Goal: Information Seeking & Learning: Learn about a topic

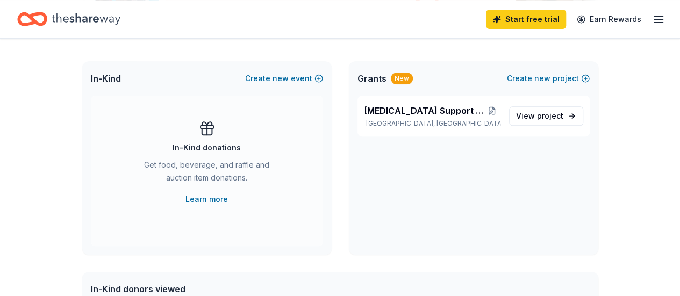
scroll to position [215, 0]
click at [535, 119] on span "View project" at bounding box center [539, 115] width 47 height 13
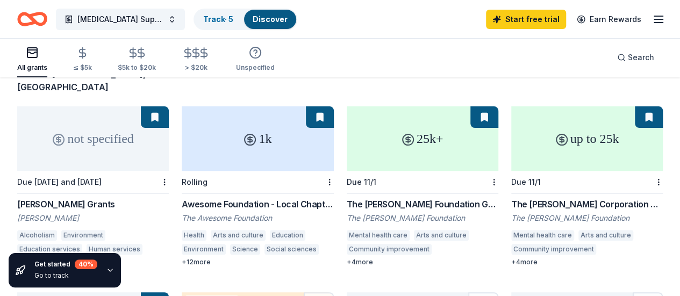
scroll to position [108, 0]
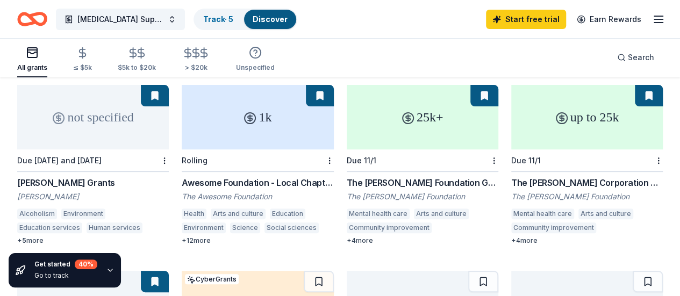
click at [83, 123] on div "not specified" at bounding box center [93, 117] width 152 height 65
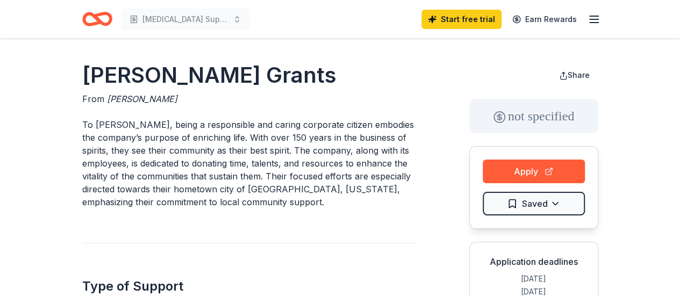
click at [135, 138] on p "To [PERSON_NAME], being a responsible and caring corporate citizen embodies the…" at bounding box center [249, 163] width 335 height 90
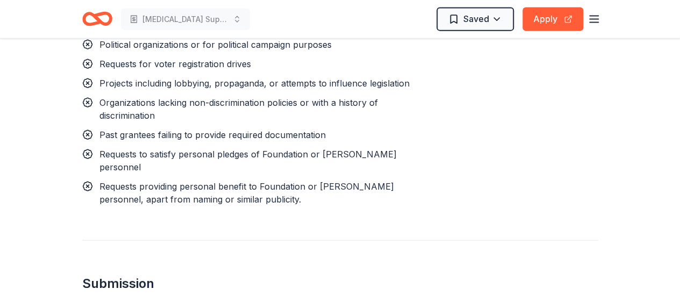
scroll to position [1269, 0]
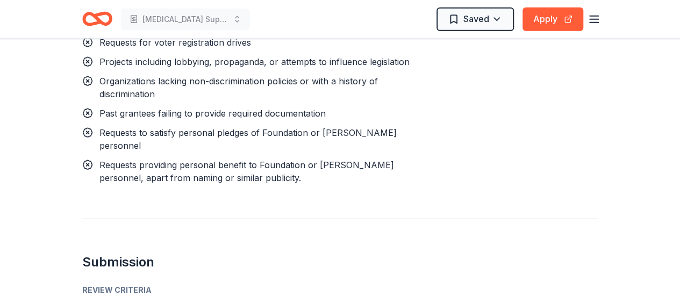
click at [135, 138] on div "Requests to satisfy personal pledges of Foundation or [PERSON_NAME] personnel" at bounding box center [258, 139] width 318 height 26
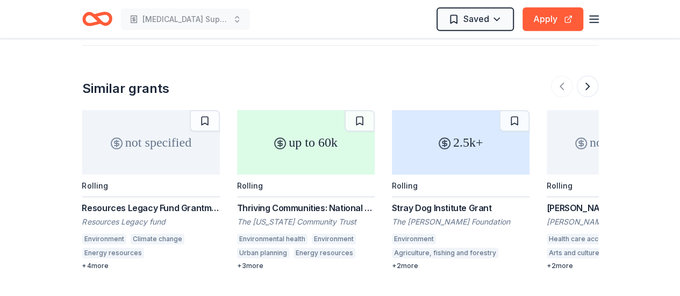
scroll to position [1680, 0]
click at [591, 77] on button at bounding box center [588, 88] width 22 height 22
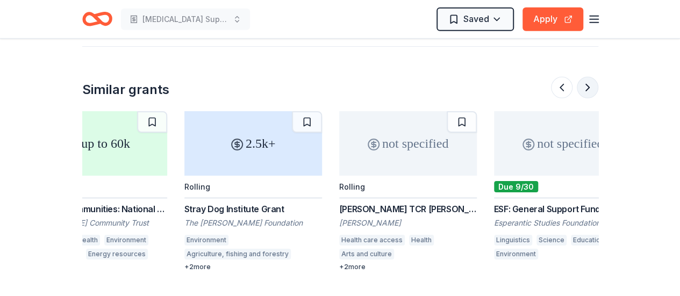
scroll to position [0, 241]
